Goal: Find specific page/section: Find specific page/section

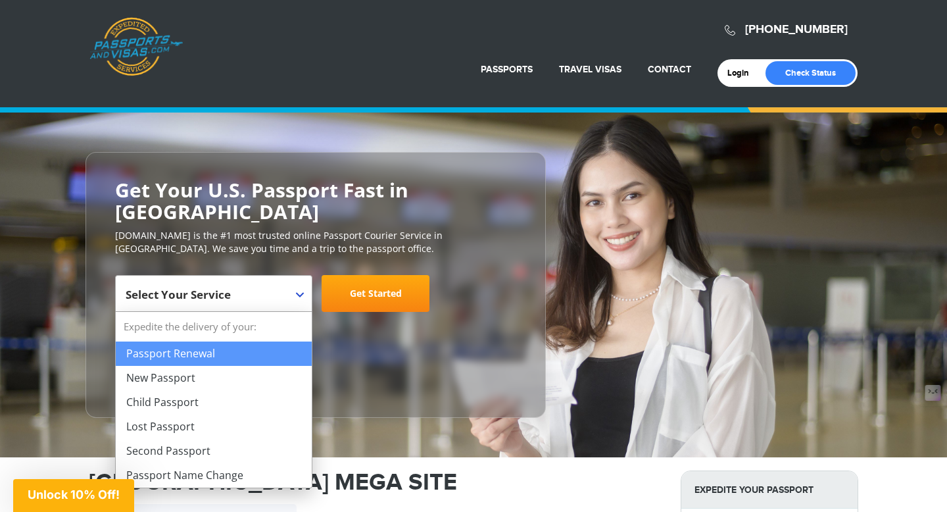
click at [280, 300] on span "Select Your Service" at bounding box center [212, 298] width 173 height 37
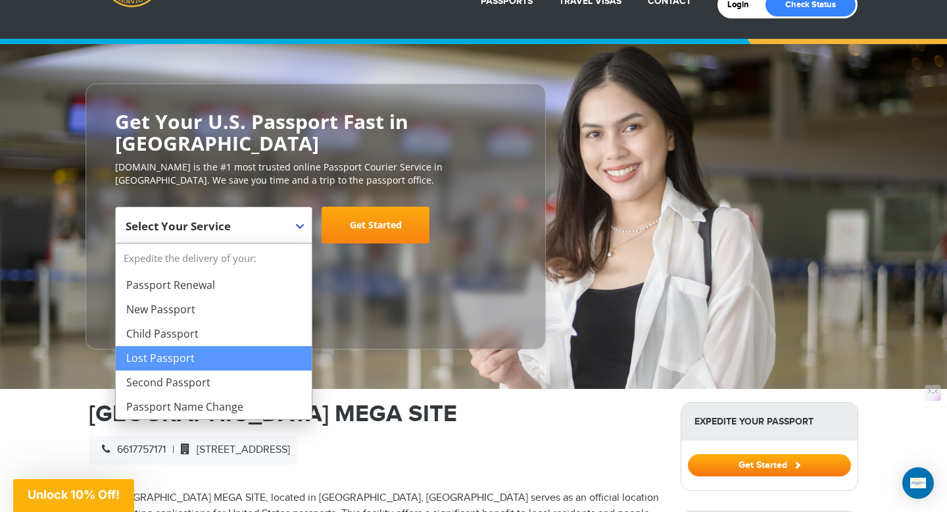
scroll to position [80, 0]
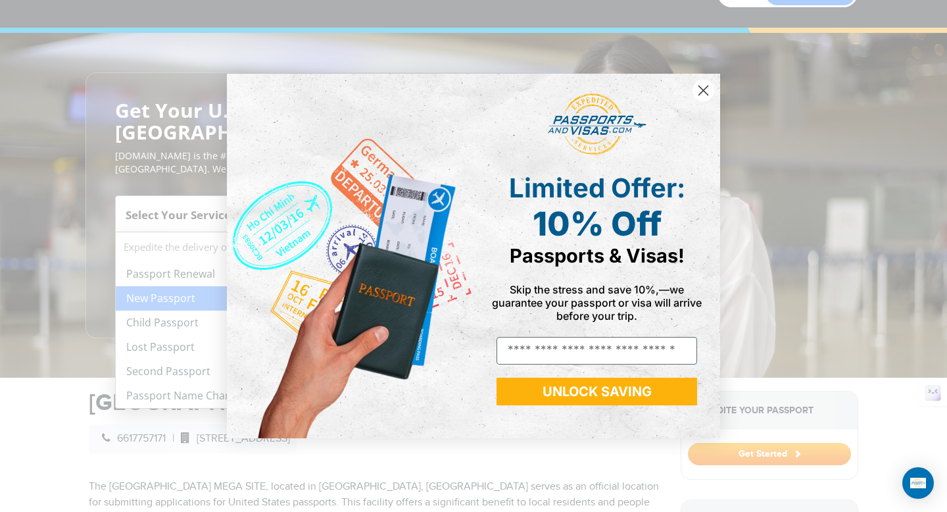
click at [703, 96] on circle "Close dialog" at bounding box center [704, 91] width 22 height 22
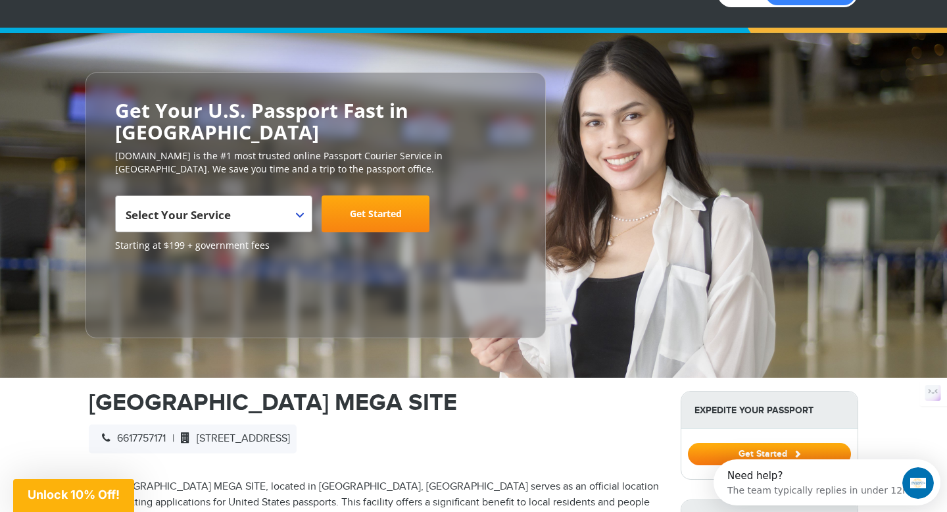
scroll to position [0, 0]
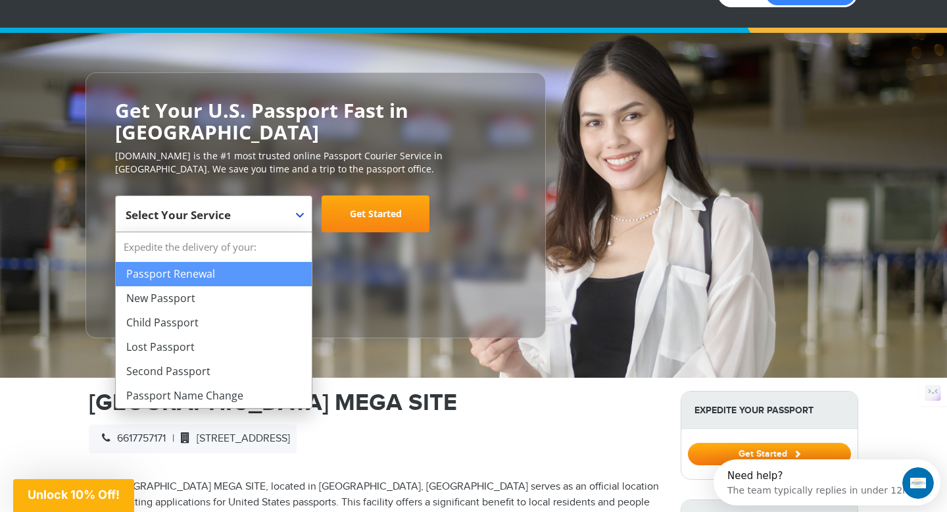
click at [287, 220] on span "Select Your Service" at bounding box center [212, 219] width 173 height 37
select select "**********"
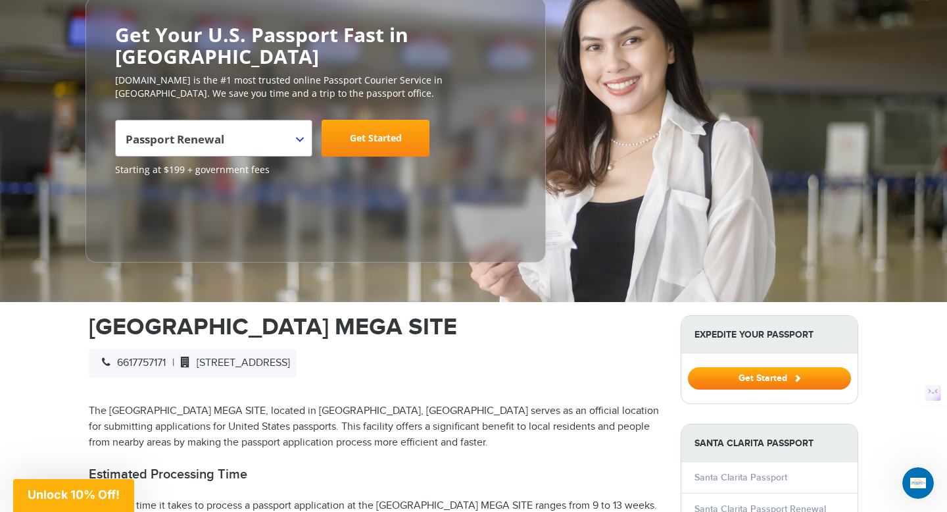
scroll to position [158, 0]
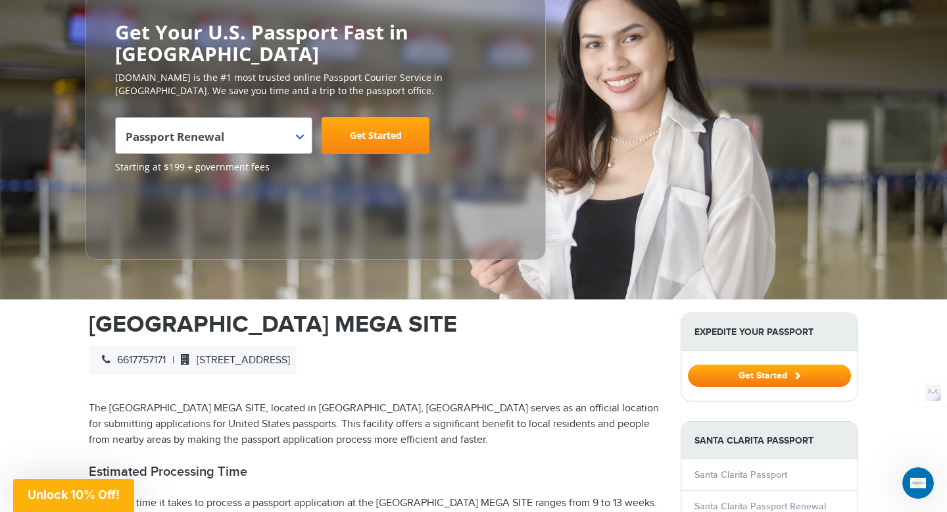
click at [130, 360] on span "6617757171" at bounding box center [130, 360] width 70 height 12
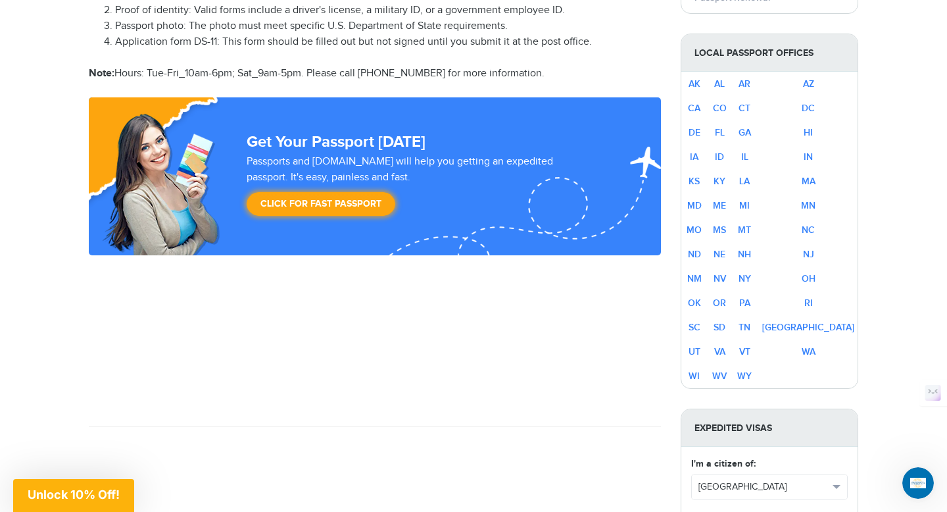
scroll to position [729, 0]
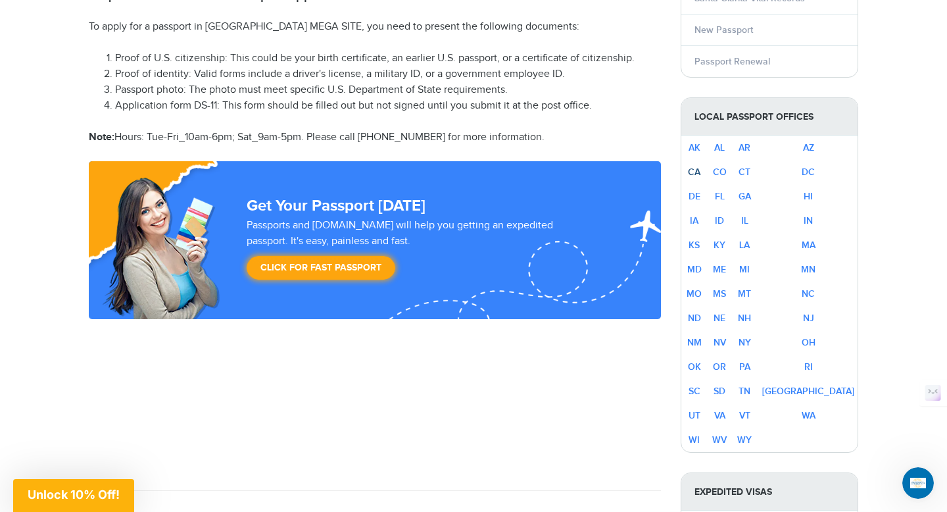
click at [701, 172] on link "CA" at bounding box center [694, 171] width 12 height 11
